Goal: Task Accomplishment & Management: Use online tool/utility

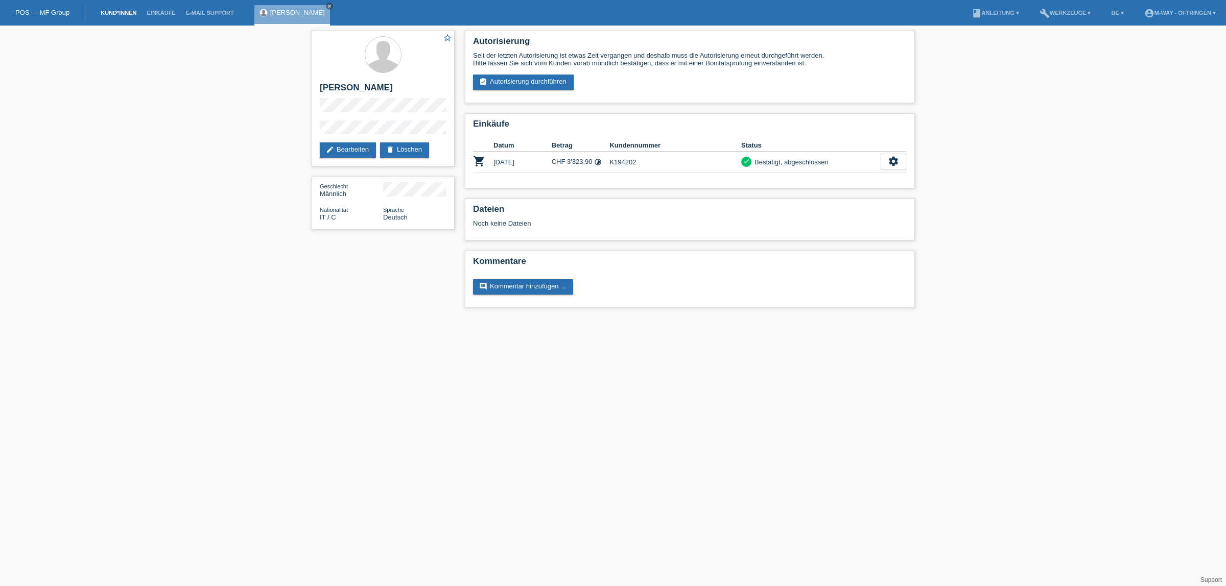
click at [111, 10] on link "Kund*innen" at bounding box center [119, 13] width 46 height 6
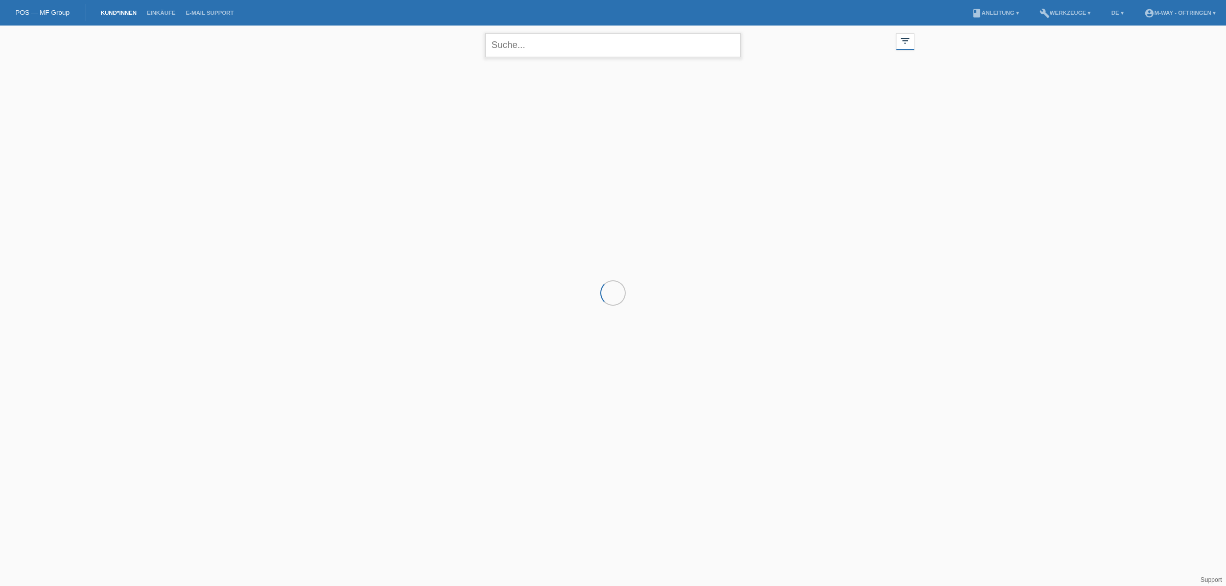
click at [560, 49] on input "text" at bounding box center [612, 45] width 255 height 24
type input "tom mulhauser"
click at [728, 44] on icon "close" at bounding box center [729, 45] width 12 height 12
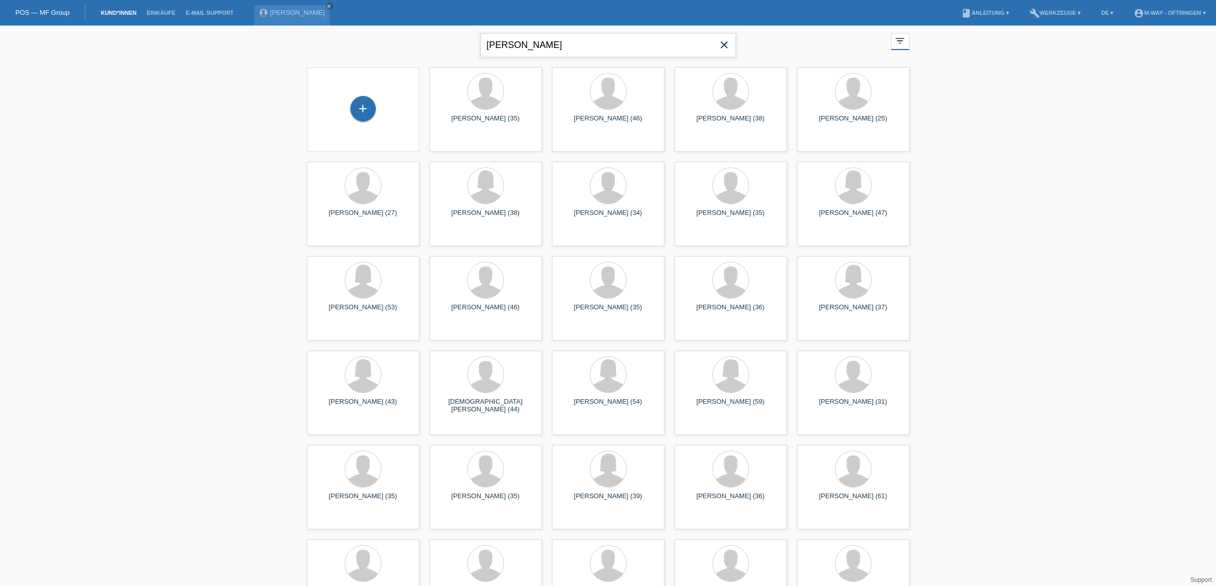
type input "thomas mülhauser"
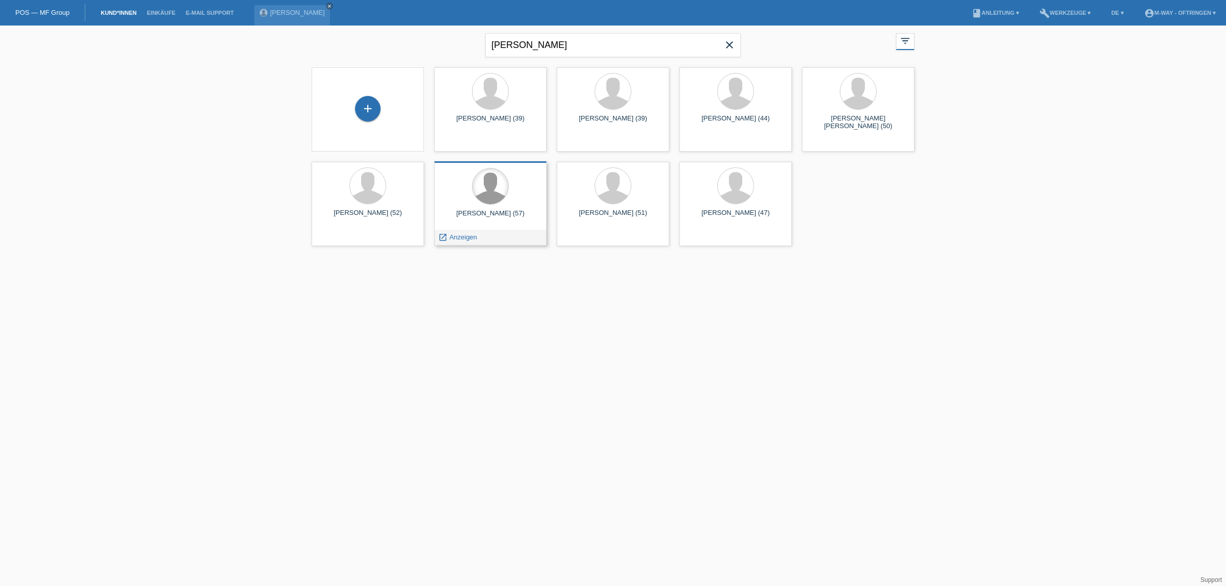
click at [491, 195] on div at bounding box center [491, 187] width 36 height 36
click at [466, 240] on span "Anzeigen" at bounding box center [464, 237] width 28 height 8
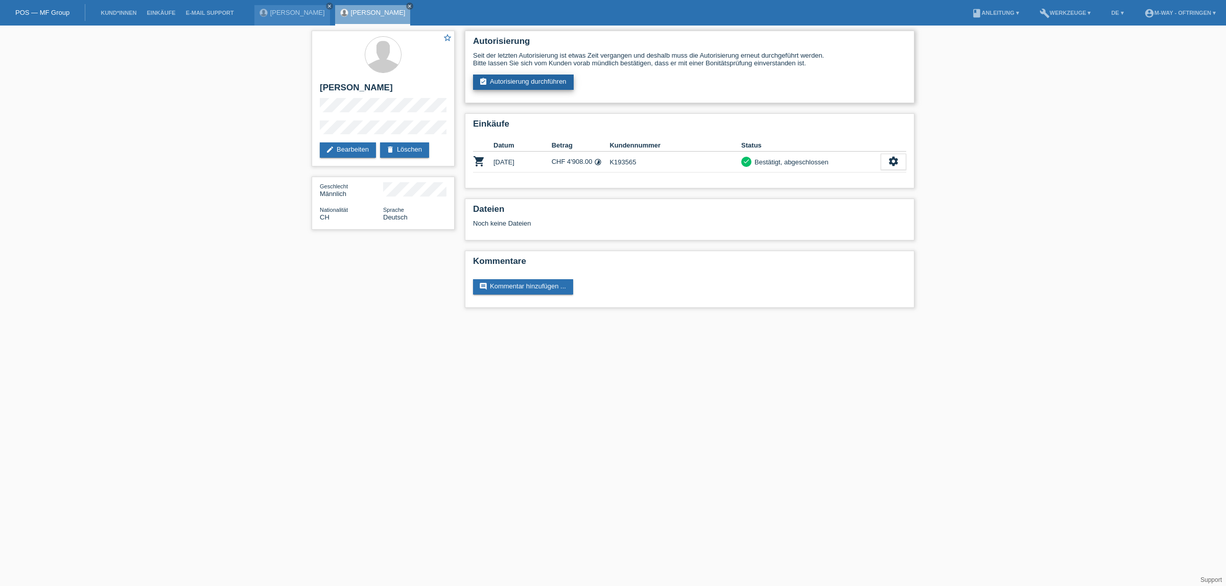
click at [530, 79] on link "assignment_turned_in Autorisierung durchführen" at bounding box center [523, 82] width 101 height 15
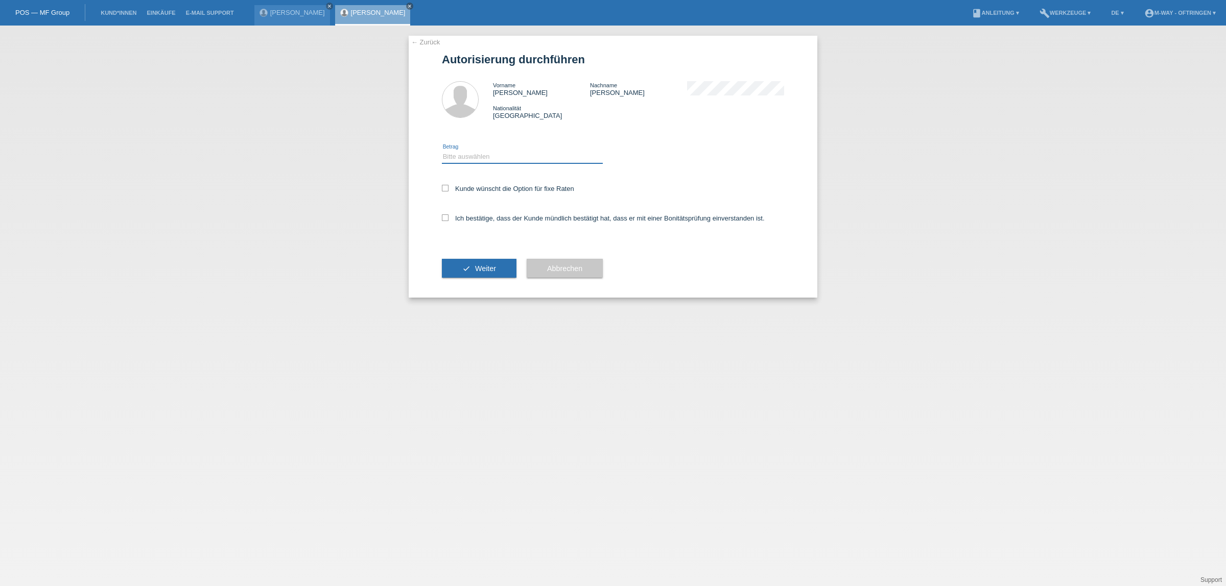
click at [498, 156] on select "Bitte auswählen CHF 1.00 - CHF 499.00 CHF 500.00 - CHF 1'999.00 CHF 2'000.00 - …" at bounding box center [522, 157] width 161 height 12
select select "3"
click at [442, 151] on select "Bitte auswählen CHF 1.00 - CHF 499.00 CHF 500.00 - CHF 1'999.00 CHF 2'000.00 - …" at bounding box center [522, 157] width 161 height 12
drag, startPoint x: 478, startPoint y: 185, endPoint x: 474, endPoint y: 196, distance: 10.8
click at [478, 185] on label "Kunde wünscht die Option für fixe Raten" at bounding box center [508, 189] width 132 height 8
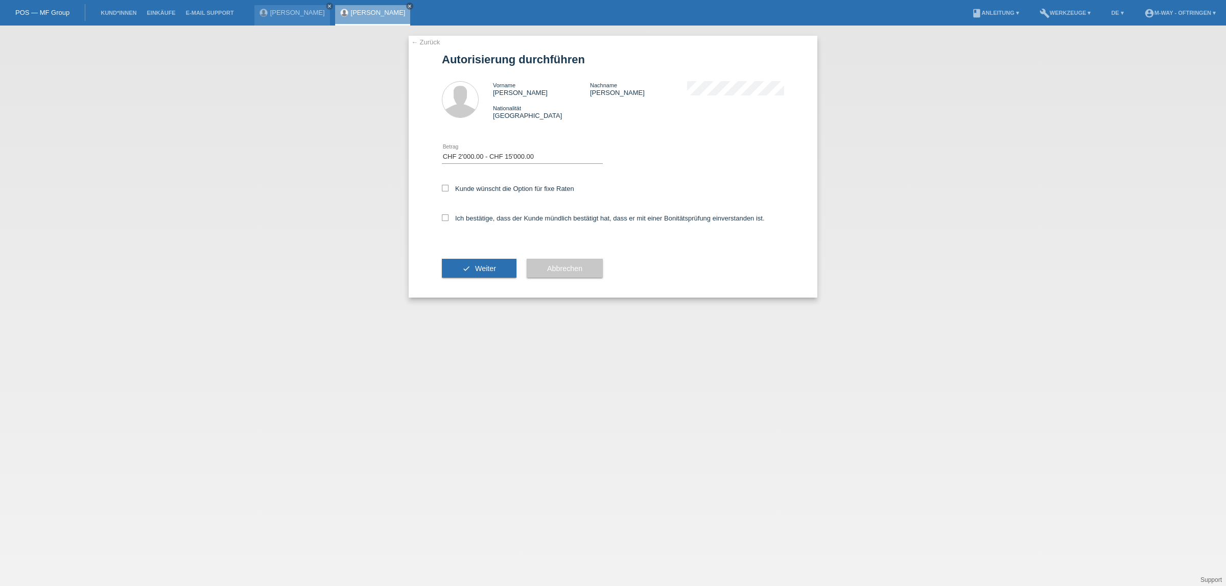
click at [449, 185] on input "Kunde wünscht die Option für fixe Raten" at bounding box center [445, 188] width 7 height 7
checkbox input "true"
click at [473, 216] on label "Ich bestätige, dass der Kunde mündlich bestätigt hat, dass er mit einer Bonität…" at bounding box center [603, 219] width 323 height 8
click at [449, 216] on input "Ich bestätige, dass der Kunde mündlich bestätigt hat, dass er mit einer Bonität…" at bounding box center [445, 218] width 7 height 7
checkbox input "true"
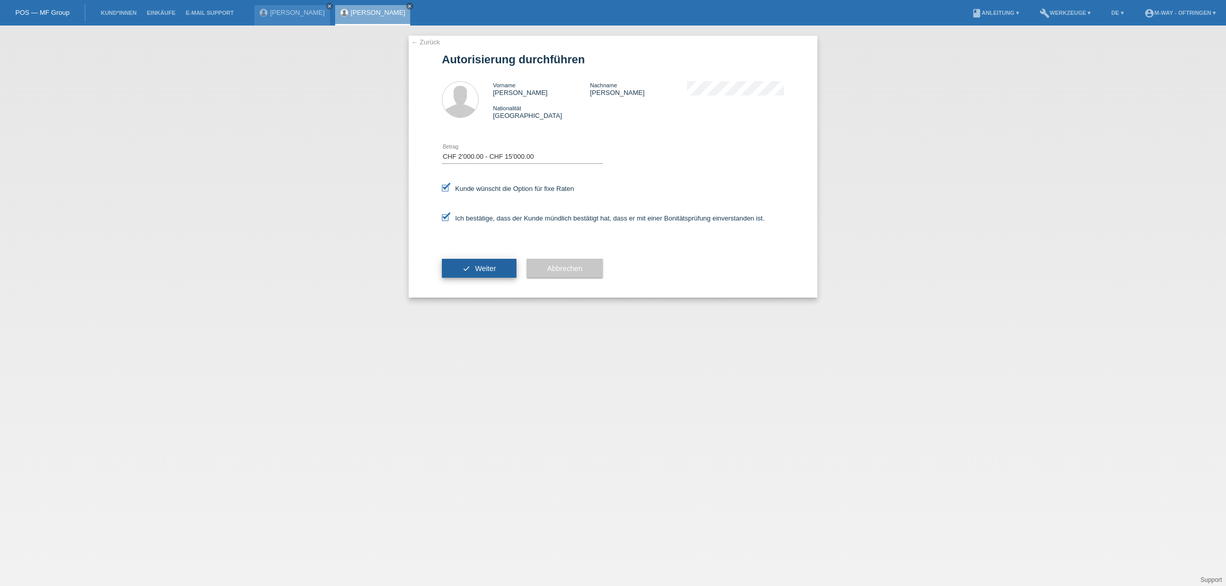
click at [479, 265] on span "Weiter" at bounding box center [485, 269] width 21 height 8
